Goal: Navigation & Orientation: Find specific page/section

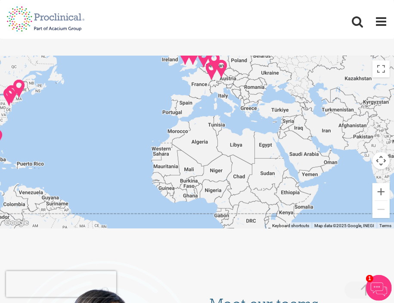
scroll to position [2141, 0]
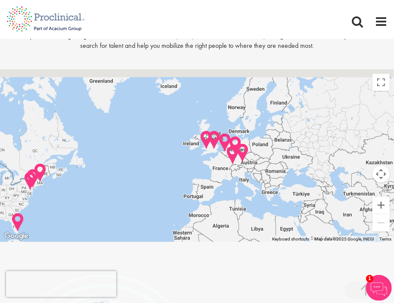
drag, startPoint x: 248, startPoint y: 130, endPoint x: 268, endPoint y: 198, distance: 70.4
click at [268, 198] on div at bounding box center [197, 155] width 394 height 172
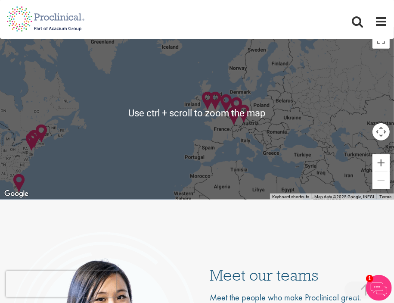
scroll to position [2184, 0]
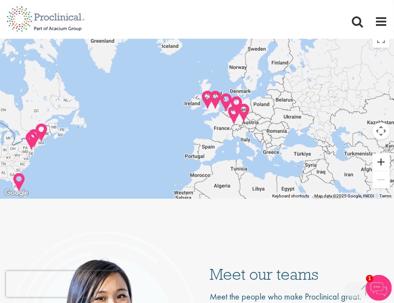
click at [379, 160] on button "Zoom in" at bounding box center [381, 161] width 17 height 17
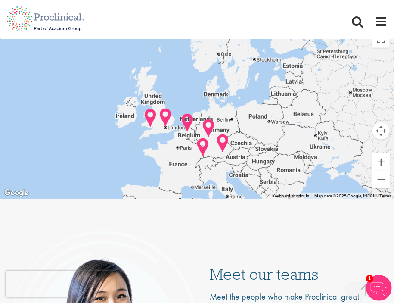
drag, startPoint x: 284, startPoint y: 148, endPoint x: 209, endPoint y: 168, distance: 77.7
click at [209, 168] on div at bounding box center [197, 112] width 394 height 172
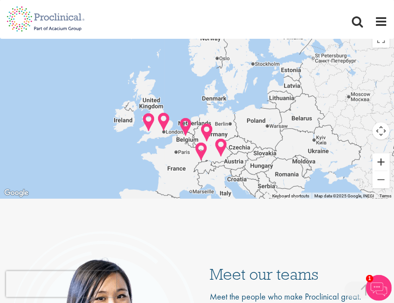
click at [382, 164] on button "Zoom in" at bounding box center [381, 161] width 17 height 17
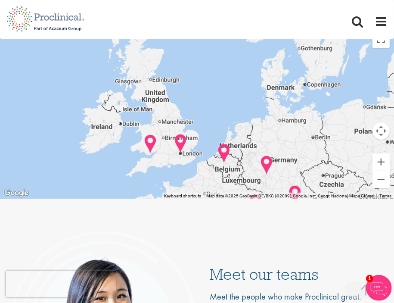
drag, startPoint x: 144, startPoint y: 156, endPoint x: 220, endPoint y: 160, distance: 76.4
click at [220, 160] on div at bounding box center [197, 112] width 394 height 172
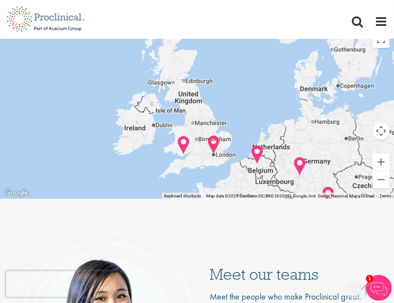
click at [211, 137] on img at bounding box center [213, 145] width 13 height 20
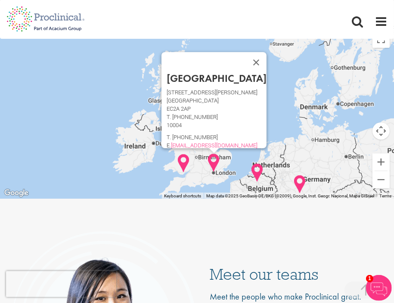
click at [246, 63] on button "Close" at bounding box center [256, 62] width 21 height 21
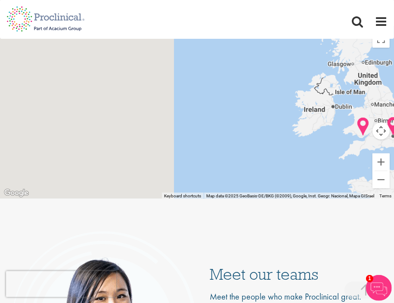
drag, startPoint x: 207, startPoint y: 148, endPoint x: 394, endPoint y: 108, distance: 191.2
click at [394, 108] on div at bounding box center [197, 112] width 394 height 172
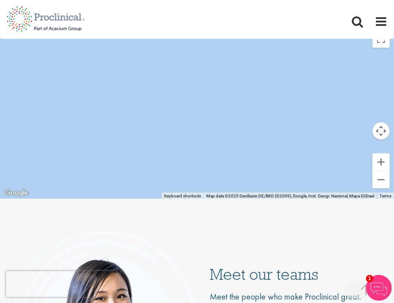
drag, startPoint x: 178, startPoint y: 120, endPoint x: 329, endPoint y: 158, distance: 156.5
click at [329, 158] on div at bounding box center [197, 112] width 394 height 172
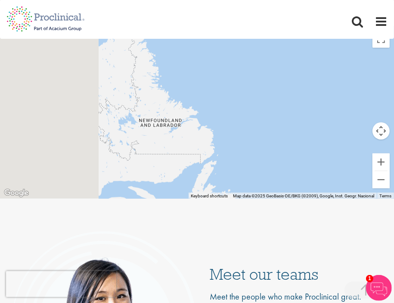
drag, startPoint x: 90, startPoint y: 146, endPoint x: 331, endPoint y: 129, distance: 241.5
click at [331, 129] on div at bounding box center [197, 112] width 394 height 172
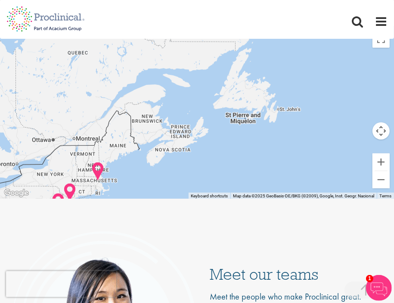
drag, startPoint x: 187, startPoint y: 172, endPoint x: 158, endPoint y: 70, distance: 106.7
click at [158, 64] on div at bounding box center [197, 112] width 394 height 172
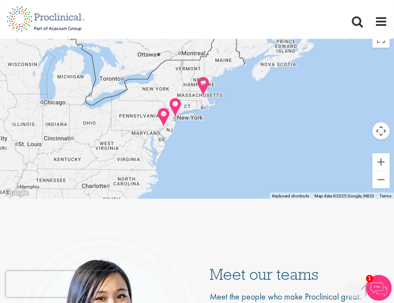
drag, startPoint x: 119, startPoint y: 165, endPoint x: 243, endPoint y: 106, distance: 137.2
click at [243, 106] on div at bounding box center [197, 112] width 394 height 172
click at [174, 105] on img at bounding box center [175, 107] width 13 height 20
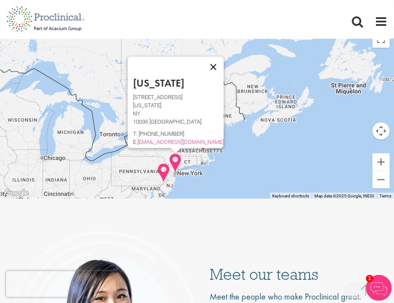
click at [203, 60] on button "Close" at bounding box center [213, 67] width 21 height 21
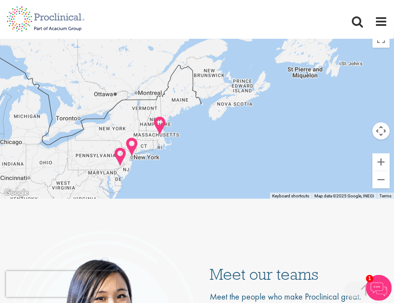
drag, startPoint x: 198, startPoint y: 176, endPoint x: 154, endPoint y: 159, distance: 47.1
click at [154, 159] on div at bounding box center [197, 112] width 394 height 172
click at [159, 117] on img at bounding box center [159, 126] width 13 height 20
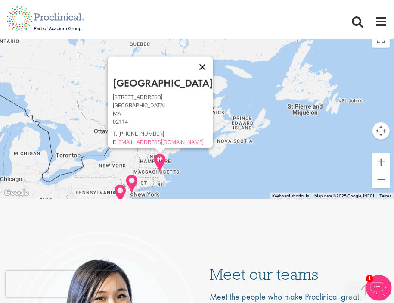
click at [192, 59] on button "Close" at bounding box center [202, 67] width 21 height 21
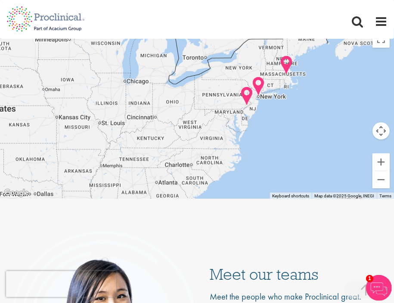
drag, startPoint x: 75, startPoint y: 178, endPoint x: 206, endPoint y: 78, distance: 165.4
click at [206, 78] on div at bounding box center [197, 112] width 394 height 172
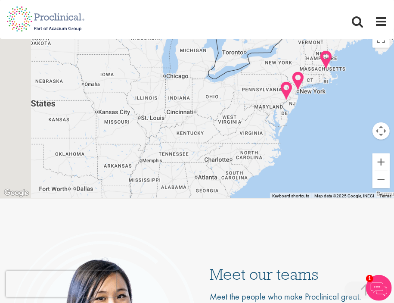
drag, startPoint x: 69, startPoint y: 162, endPoint x: 256, endPoint y: 154, distance: 187.6
click at [256, 154] on div at bounding box center [197, 112] width 394 height 172
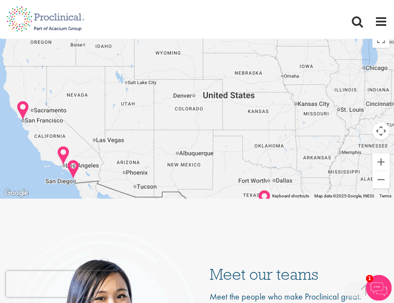
click at [21, 105] on img at bounding box center [22, 110] width 13 height 20
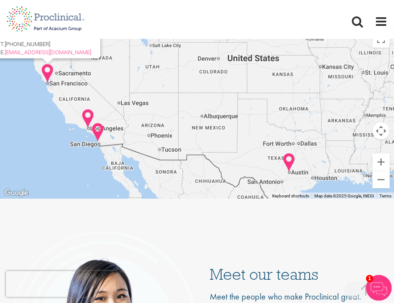
drag, startPoint x: 137, startPoint y: 176, endPoint x: 105, endPoint y: 79, distance: 102.2
click at [105, 79] on div "[GEOGRAPHIC_DATA] [STREET_ADDRESS][PERSON_NAME] T.[PHONE_NUMBER] E. [EMAIL_ADDR…" at bounding box center [197, 112] width 394 height 172
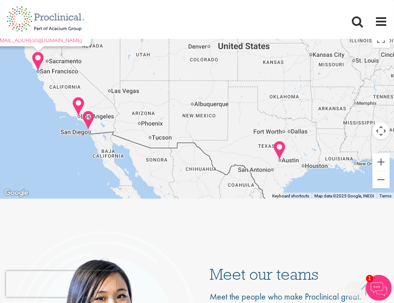
click at [87, 118] on img at bounding box center [88, 120] width 13 height 20
